Goal: Ask a question

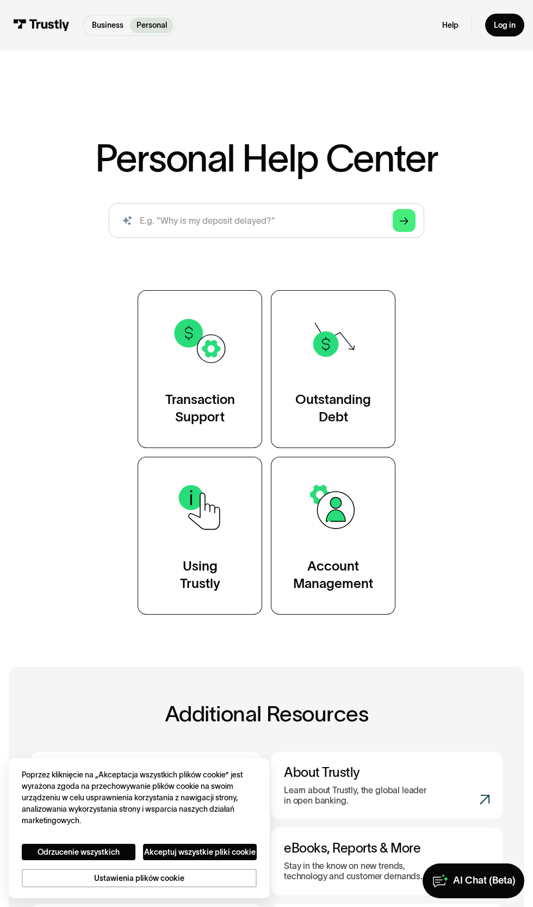
click at [240, 368] on link "Transaction Support" at bounding box center [200, 369] width 125 height 158
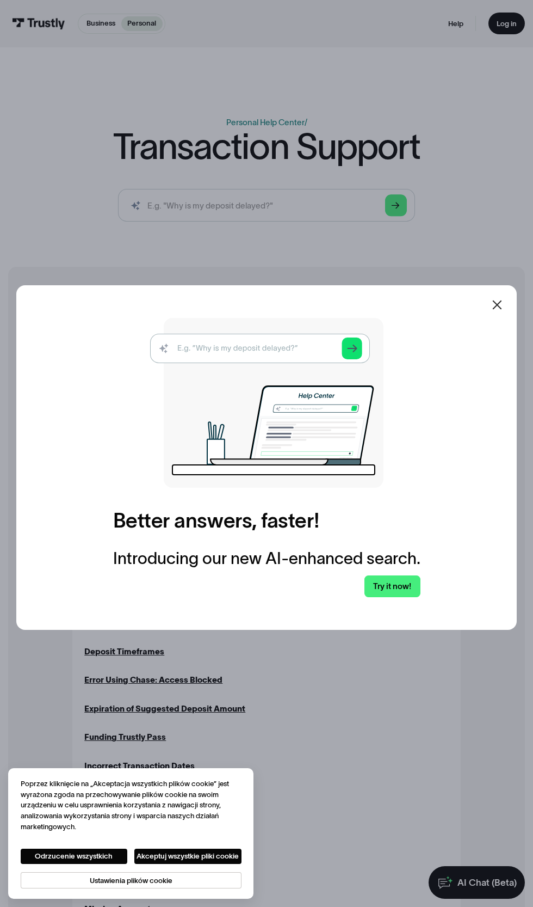
click at [284, 419] on img at bounding box center [267, 403] width 234 height 170
click at [263, 420] on img at bounding box center [267, 403] width 234 height 170
click at [81, 855] on button "Odrzucenie wszystkich" at bounding box center [74, 856] width 107 height 15
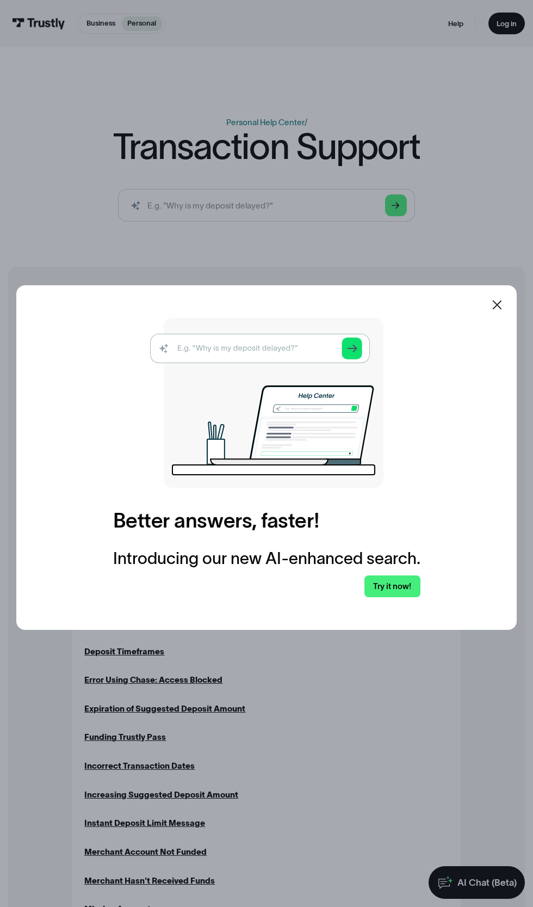
click at [261, 423] on img at bounding box center [267, 403] width 234 height 170
click at [316, 421] on img at bounding box center [267, 403] width 234 height 170
click at [400, 597] on link "Try it now!" at bounding box center [393, 586] width 56 height 22
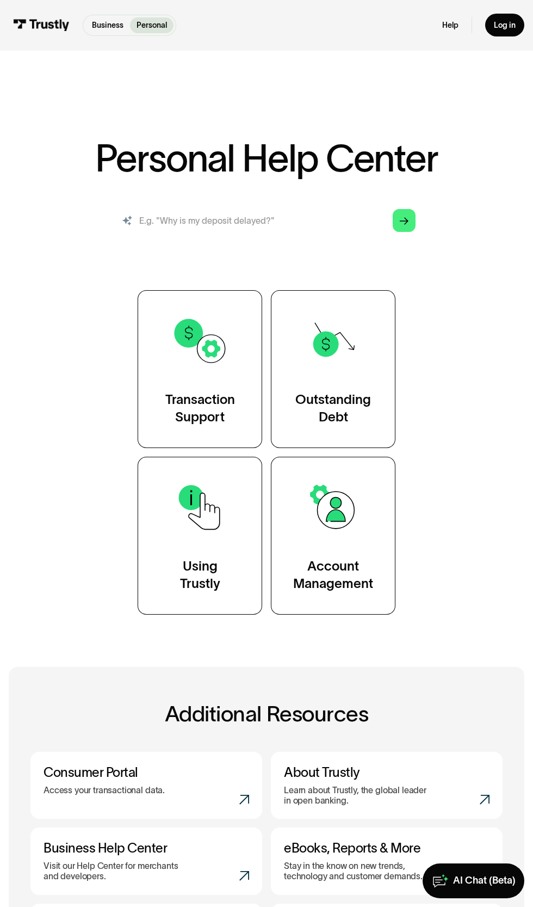
click at [294, 217] on input "search" at bounding box center [267, 220] width 316 height 35
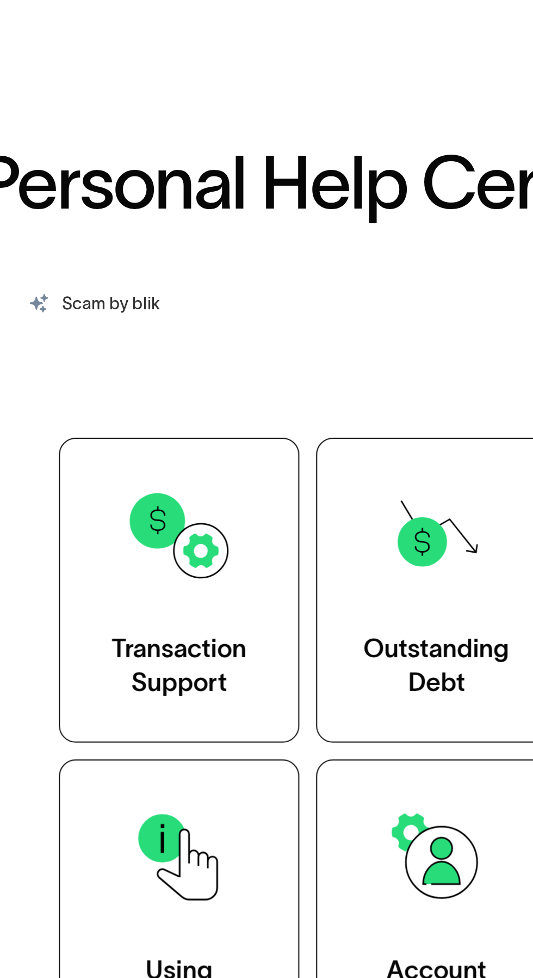
type input "Scam by blik"
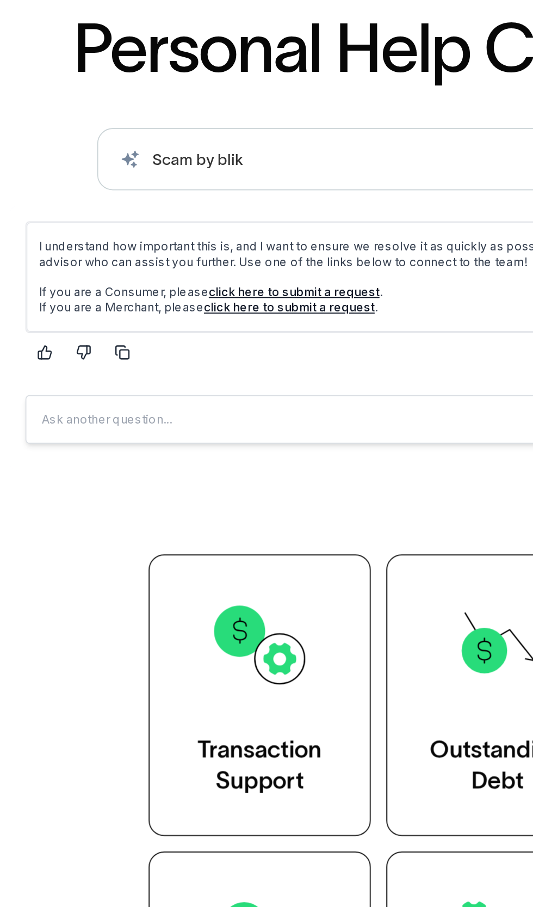
click at [184, 254] on link "click here to submit a request" at bounding box center [169, 254] width 96 height 8
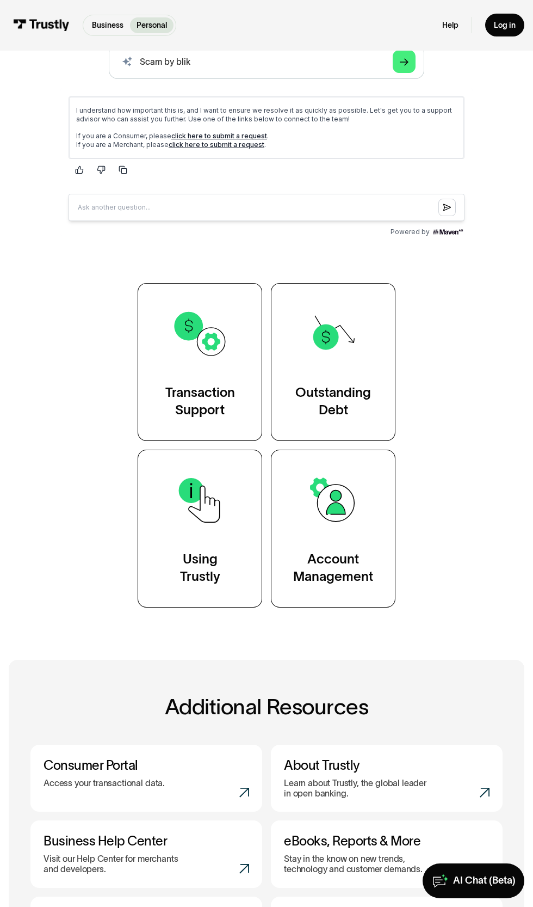
scroll to position [158, 0]
click at [477, 881] on div "AI Chat (Beta)" at bounding box center [484, 880] width 63 height 13
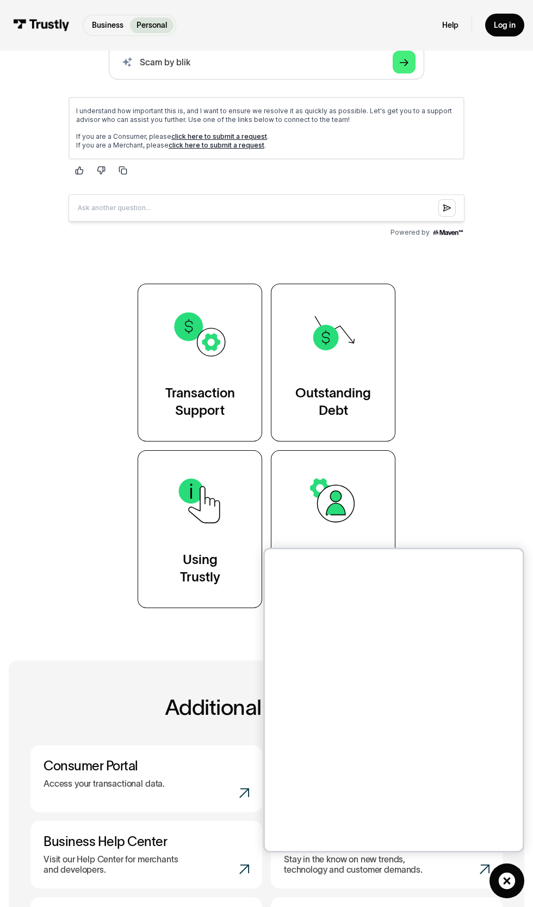
click at [486, 461] on div "Personal Help Center AI-powered search ( 1 / 4 ) Type your question and our sma…" at bounding box center [267, 294] width 490 height 628
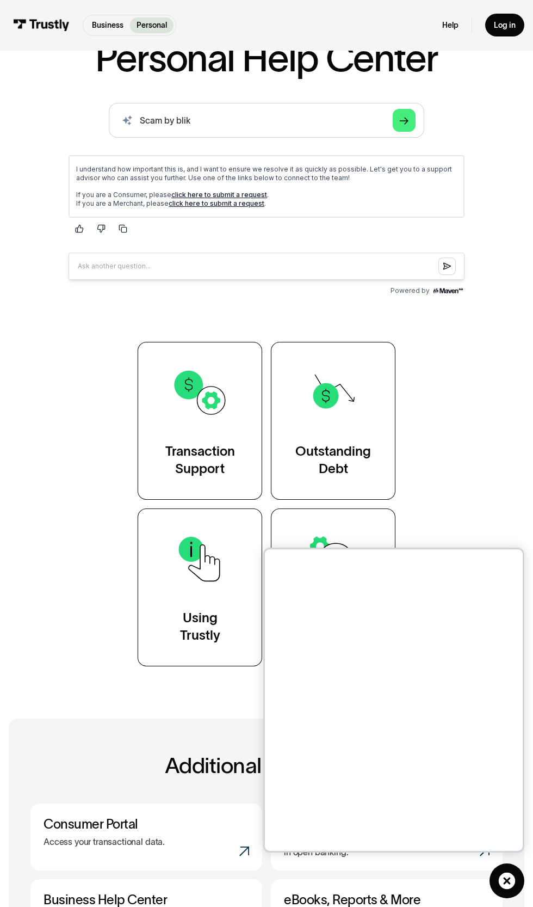
scroll to position [0, 0]
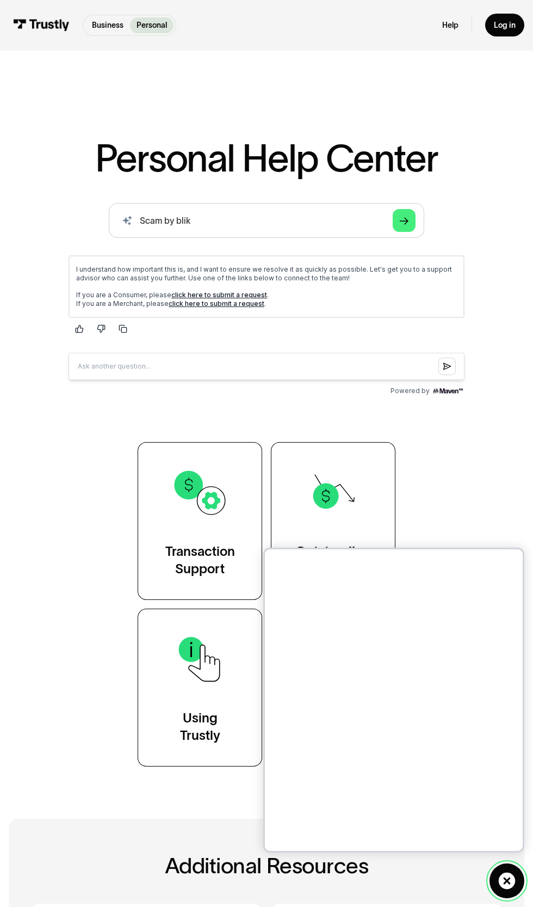
click at [519, 876] on link "AI Chat (Beta)" at bounding box center [507, 880] width 35 height 35
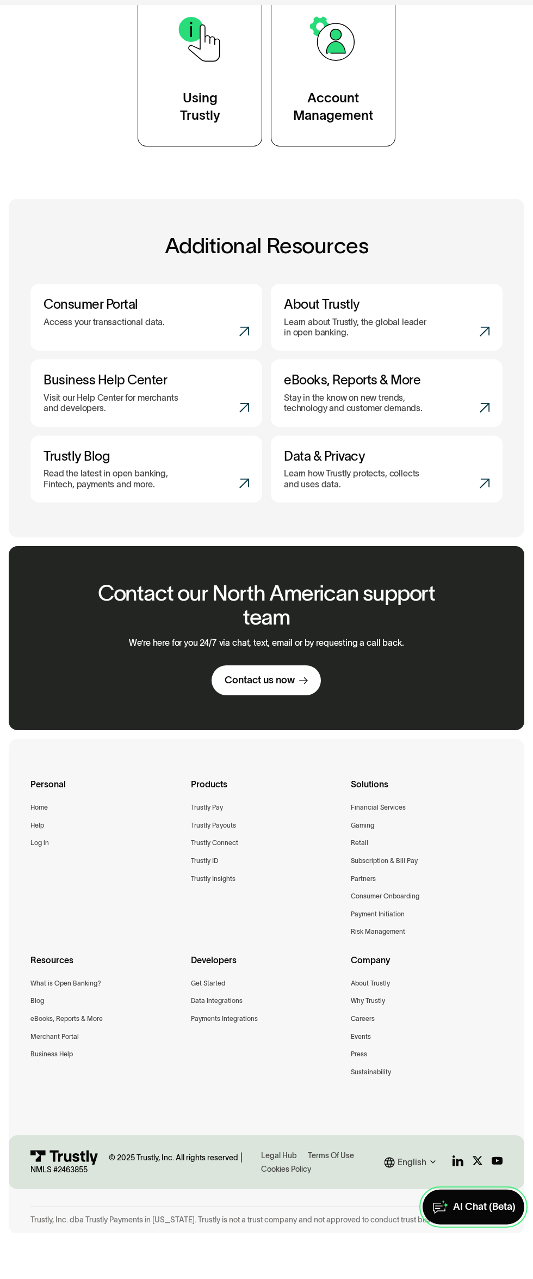
scroll to position [574, 0]
